Goal: Task Accomplishment & Management: Complete application form

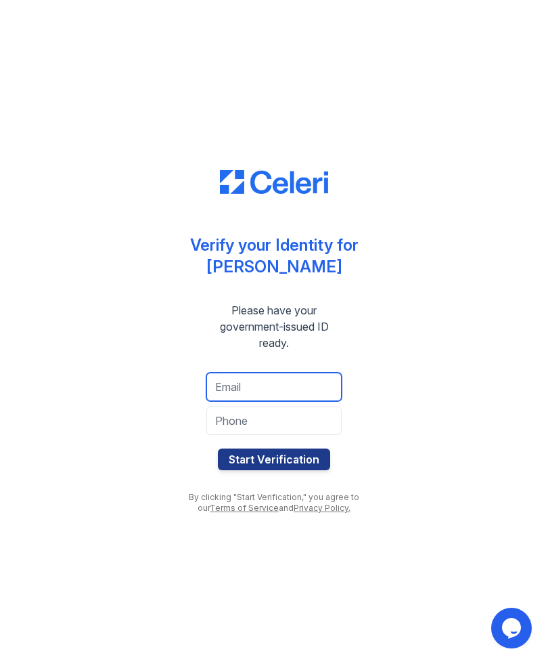
click at [282, 386] on input "email" at bounding box center [274, 386] width 135 height 28
type input "corey3ccc@gmail.com"
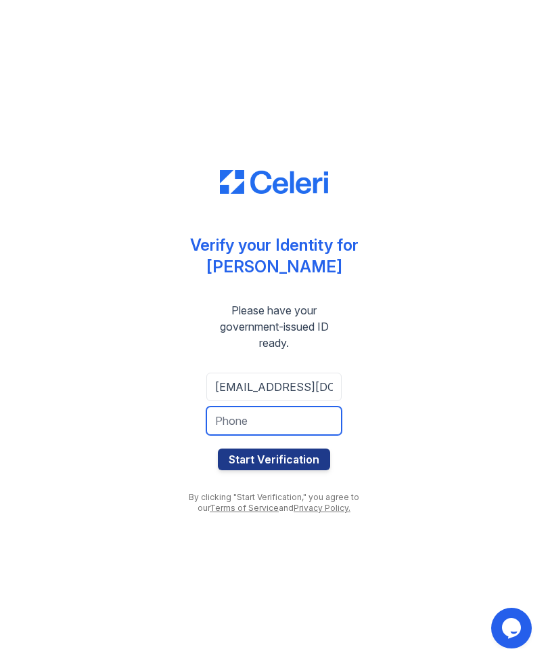
click at [310, 422] on input "tel" at bounding box center [274, 420] width 135 height 28
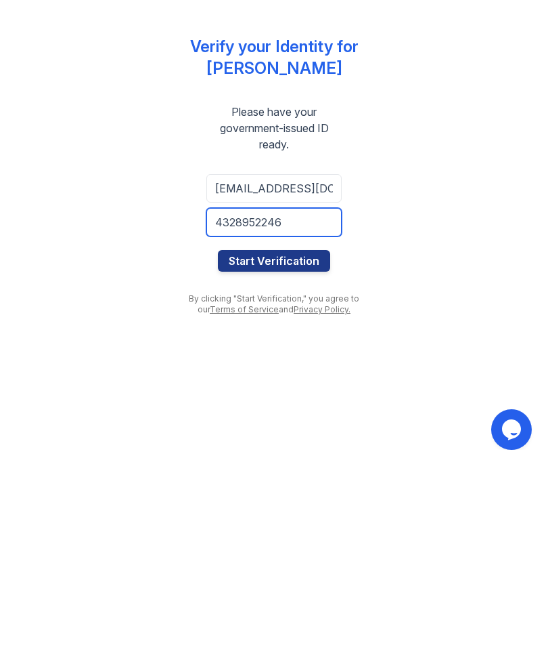
type input "4328952246"
click at [303, 448] on button "Start Verification" at bounding box center [274, 459] width 112 height 22
